Goal: Obtain resource: Obtain resource

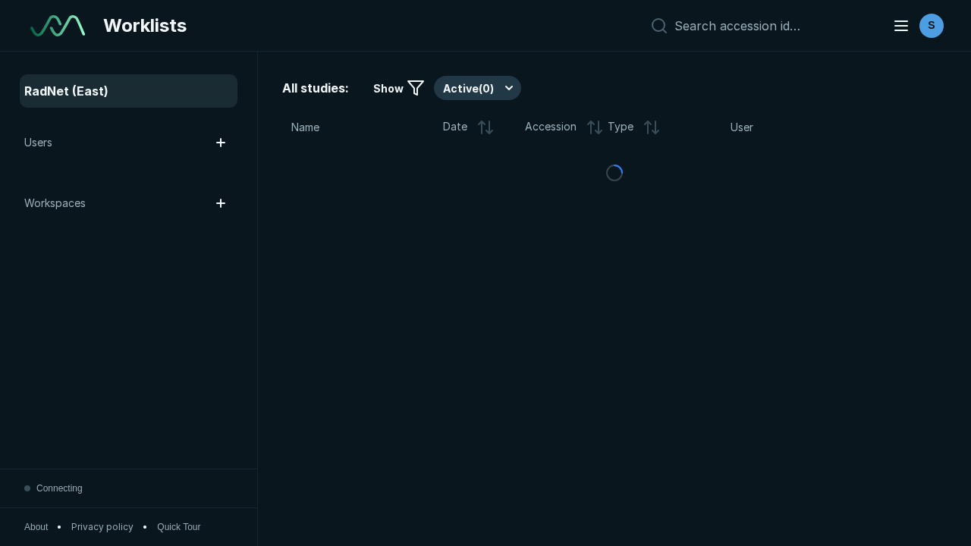
scroll to position [4145, 6322]
